Goal: Obtain resource: Download file/media

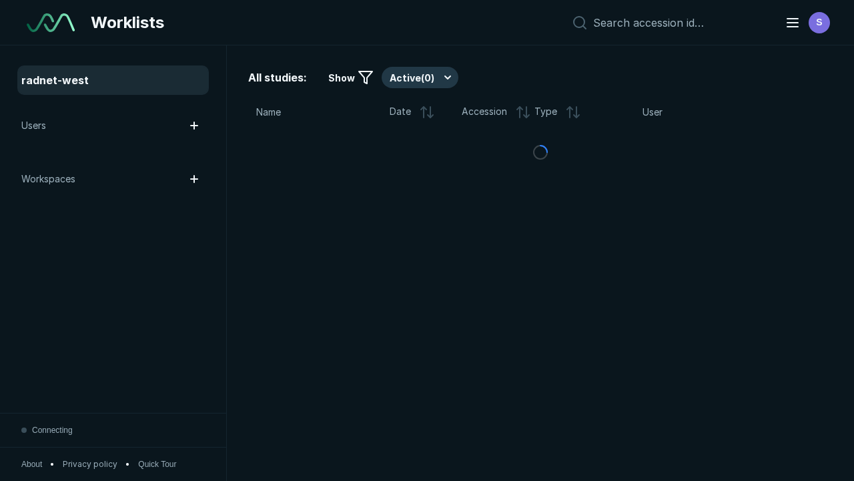
scroll to position [3645, 5560]
